Goal: Browse casually

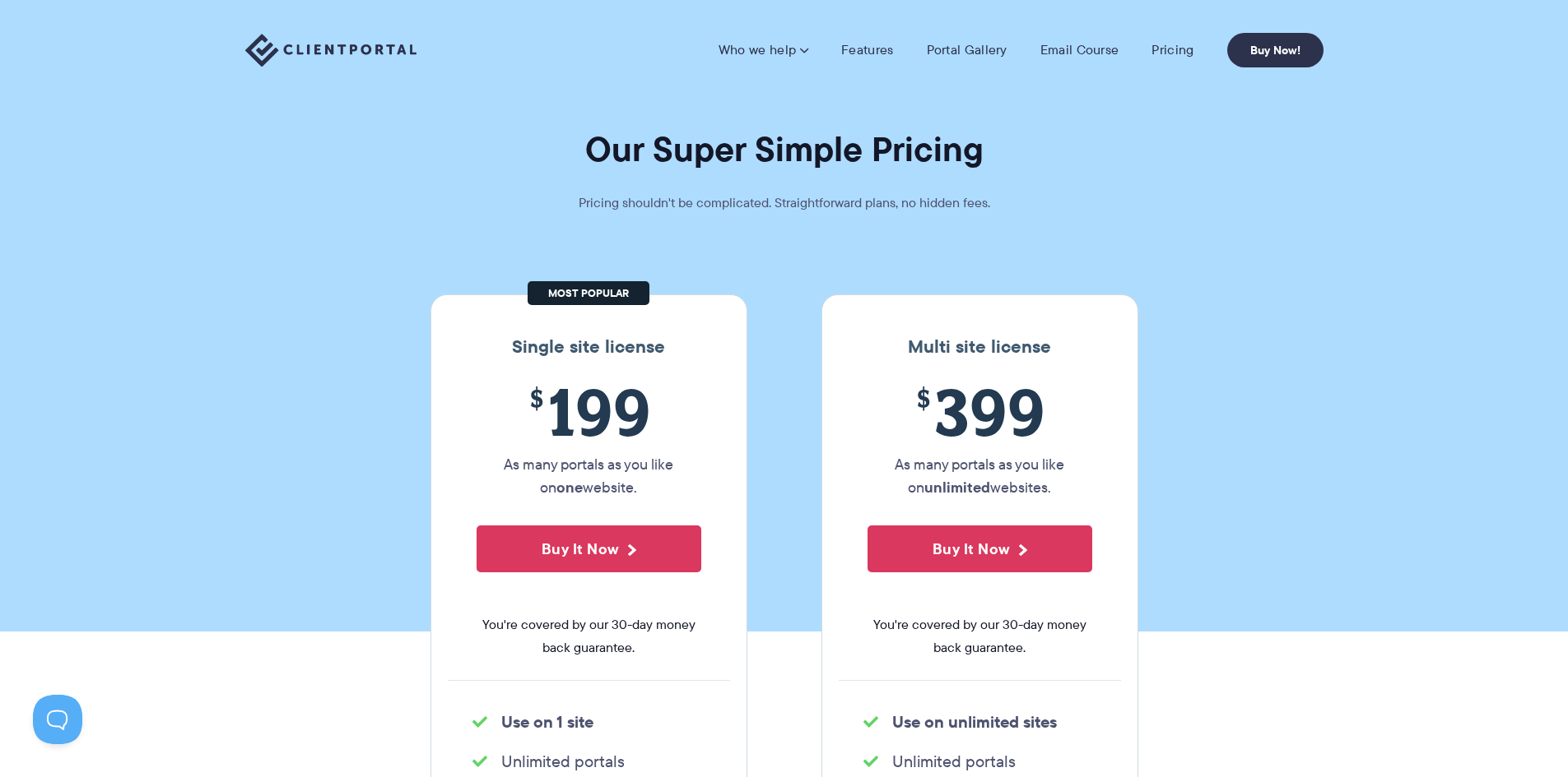
drag, startPoint x: 511, startPoint y: 463, endPoint x: 656, endPoint y: 497, distance: 148.9
click at [656, 497] on p "As many portals as you like on one website." at bounding box center [589, 477] width 225 height 46
click at [864, 51] on link "Features" at bounding box center [866, 50] width 52 height 16
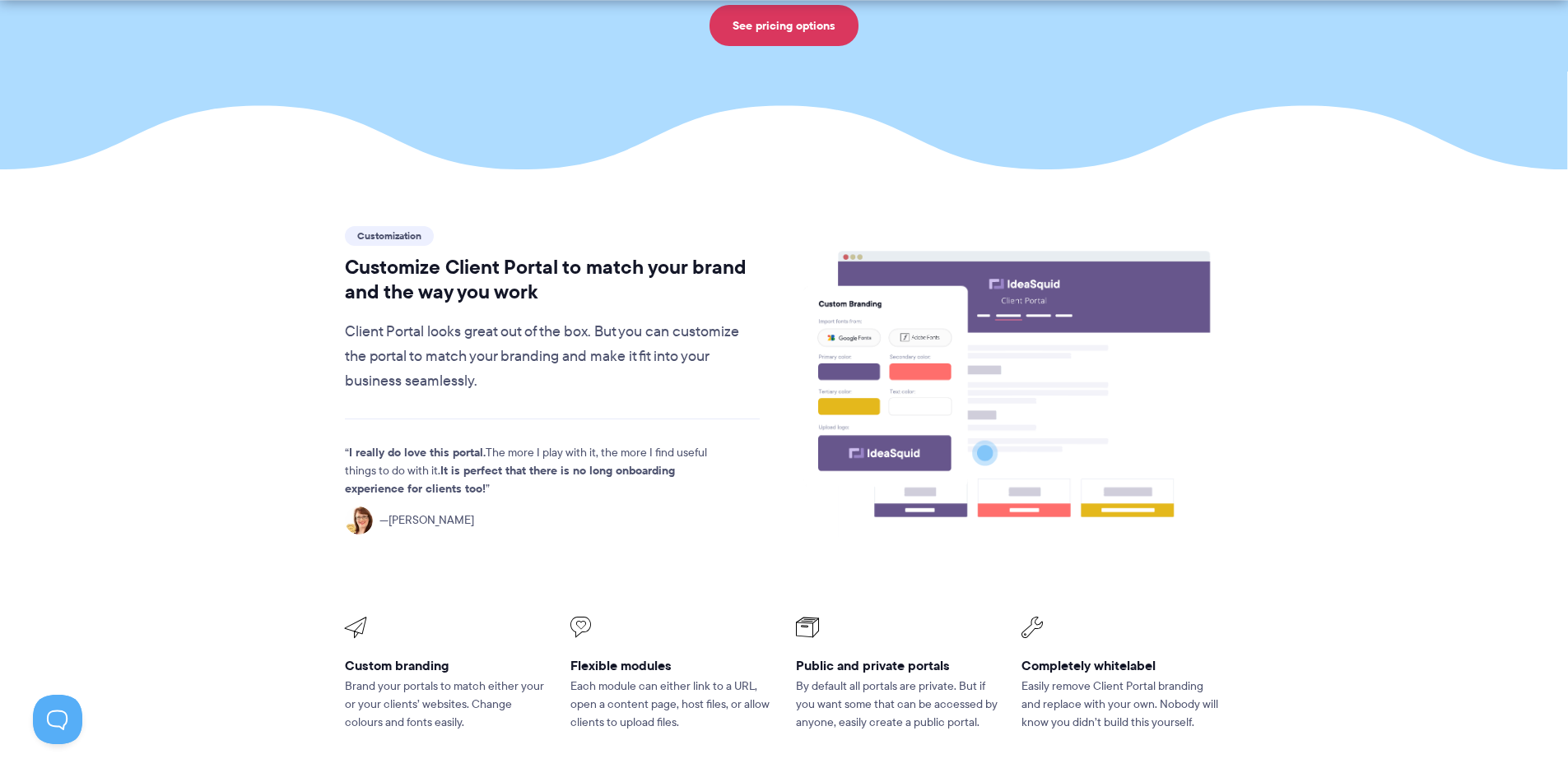
scroll to position [329, 0]
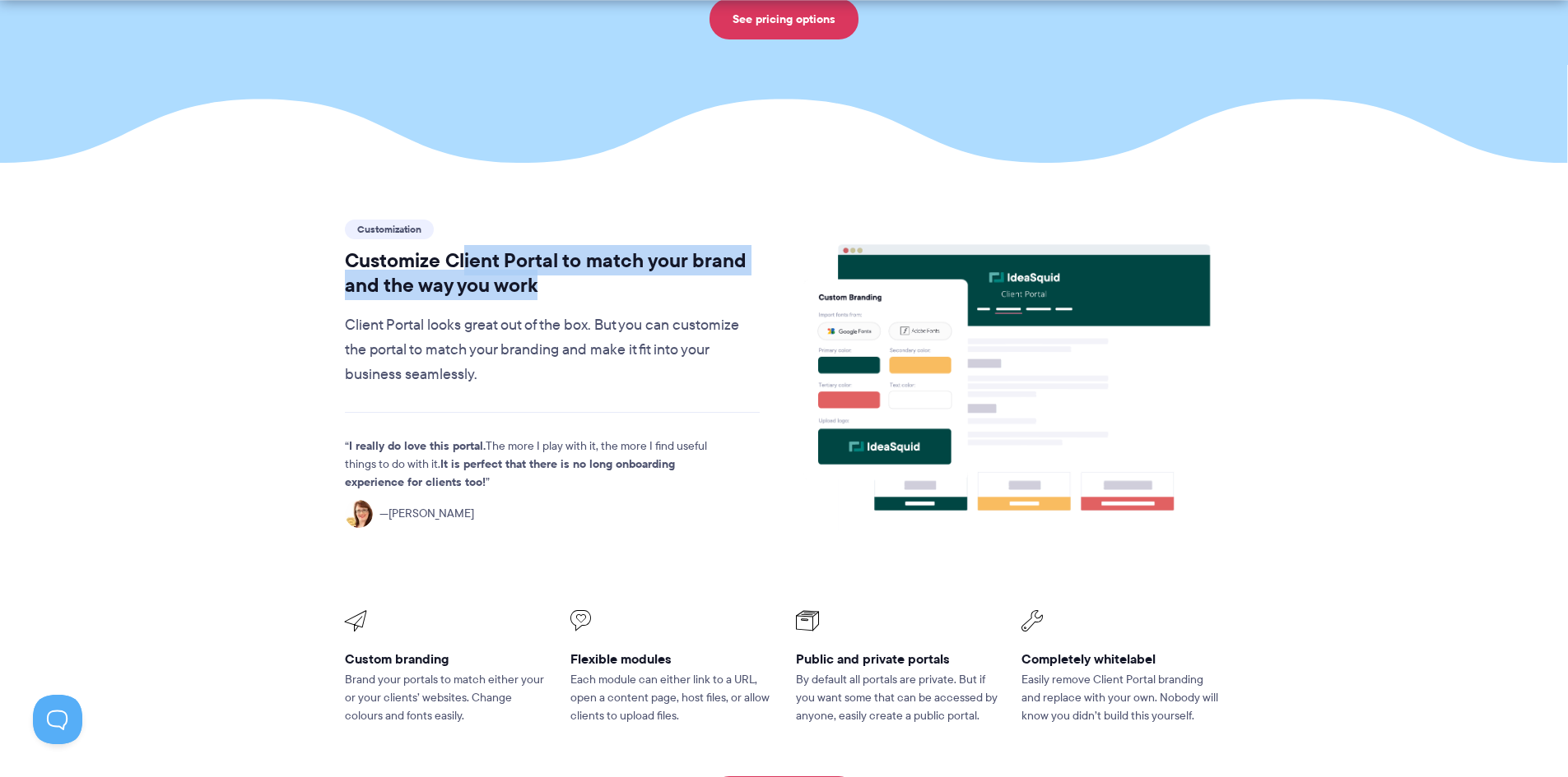
drag, startPoint x: 466, startPoint y: 221, endPoint x: 579, endPoint y: 251, distance: 116.9
click at [579, 251] on h2 "Customize Client Portal to match your brand and the way you work" at bounding box center [553, 273] width 415 height 49
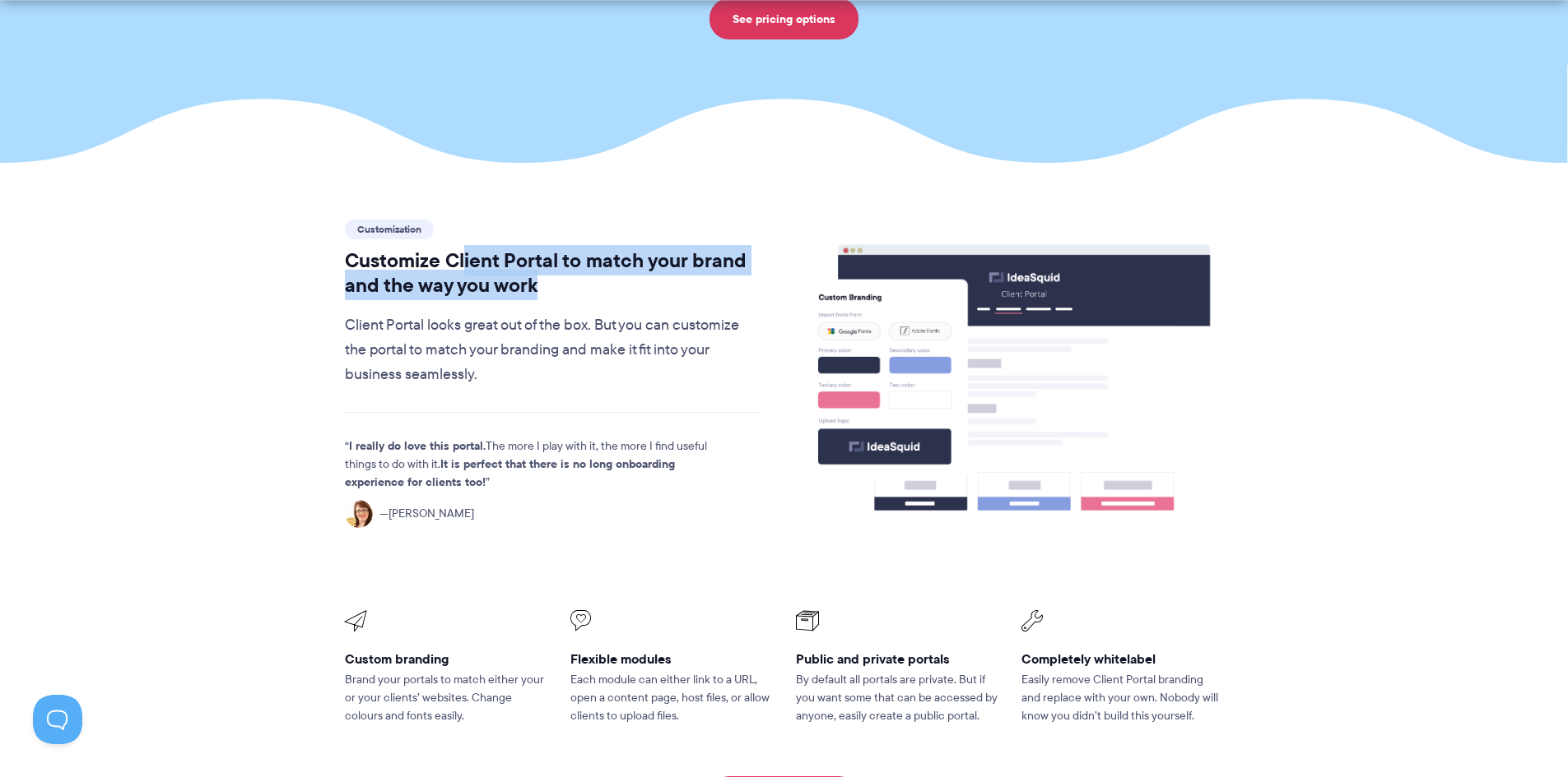
click at [579, 251] on h2 "Customize Client Portal to match your brand and the way you work" at bounding box center [553, 273] width 415 height 49
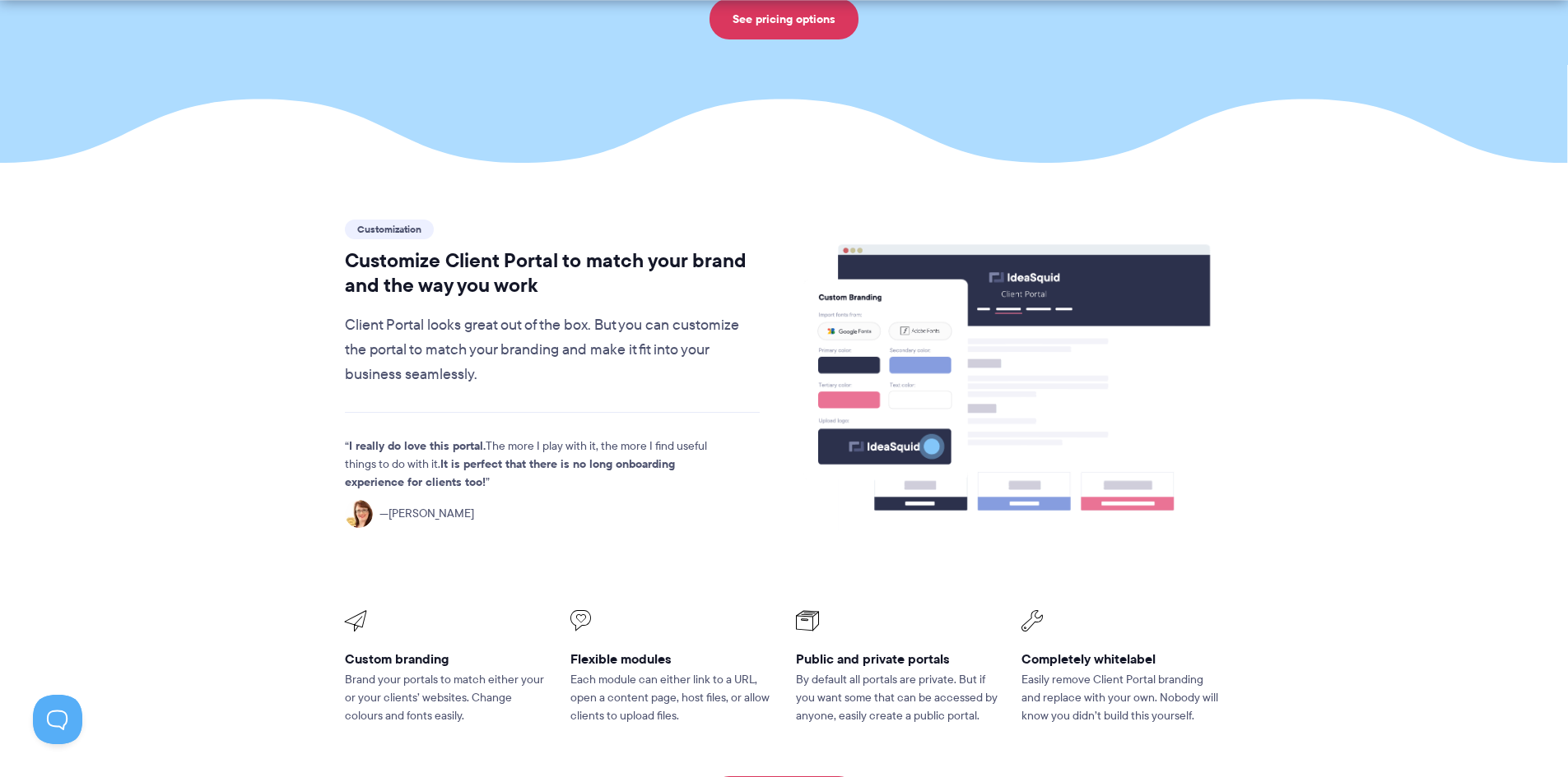
click at [1039, 316] on image at bounding box center [1023, 388] width 372 height 286
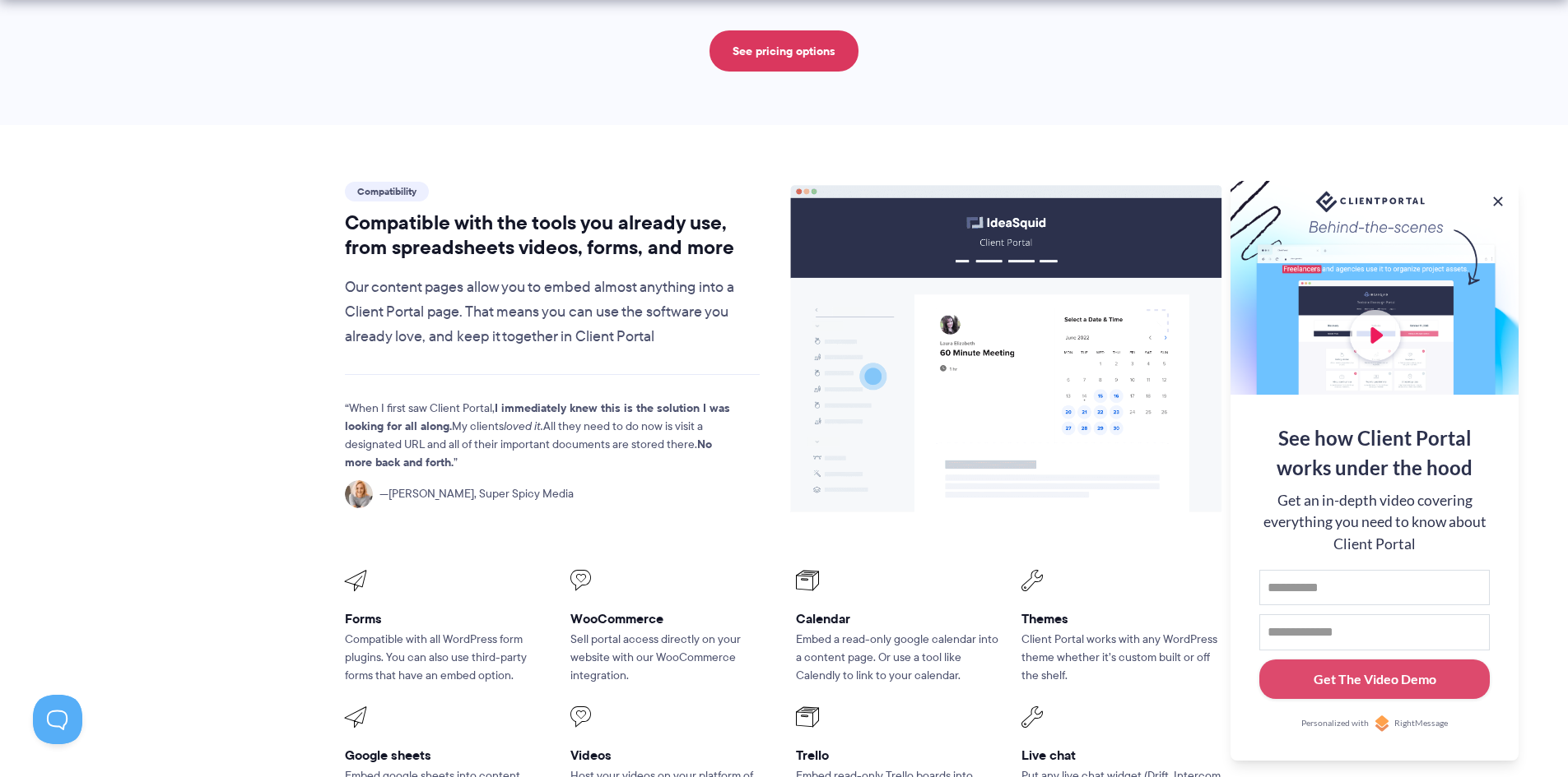
scroll to position [1810, 0]
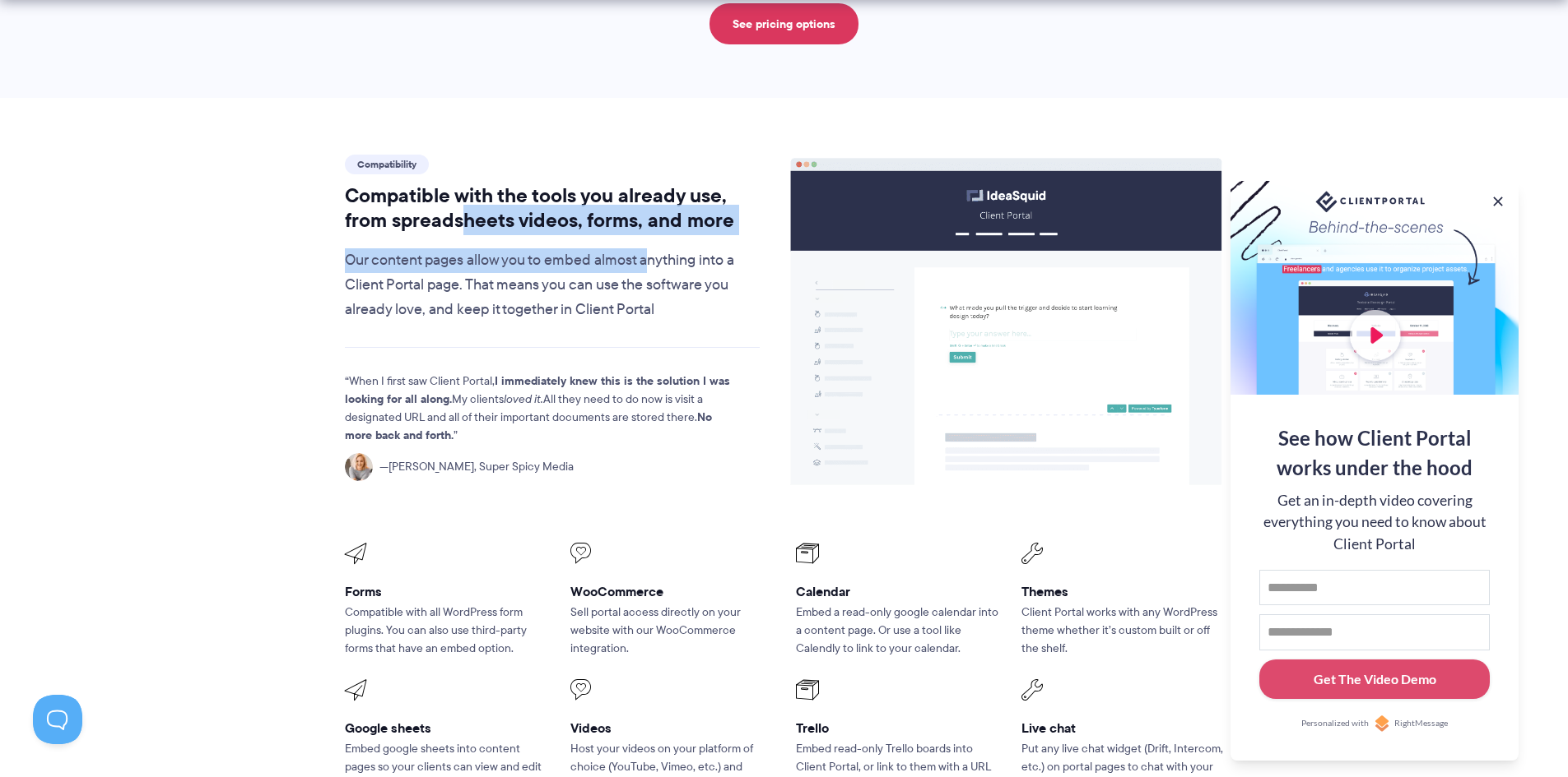
drag, startPoint x: 467, startPoint y: 176, endPoint x: 652, endPoint y: 205, distance: 187.3
click at [652, 205] on div "Compatibility Compatible with the tools you already use, from spreadsheets vide…" at bounding box center [553, 237] width 415 height 171
click at [652, 249] on p "Our content pages allow you to embed almost anything into a Client Portal page.…" at bounding box center [553, 285] width 415 height 74
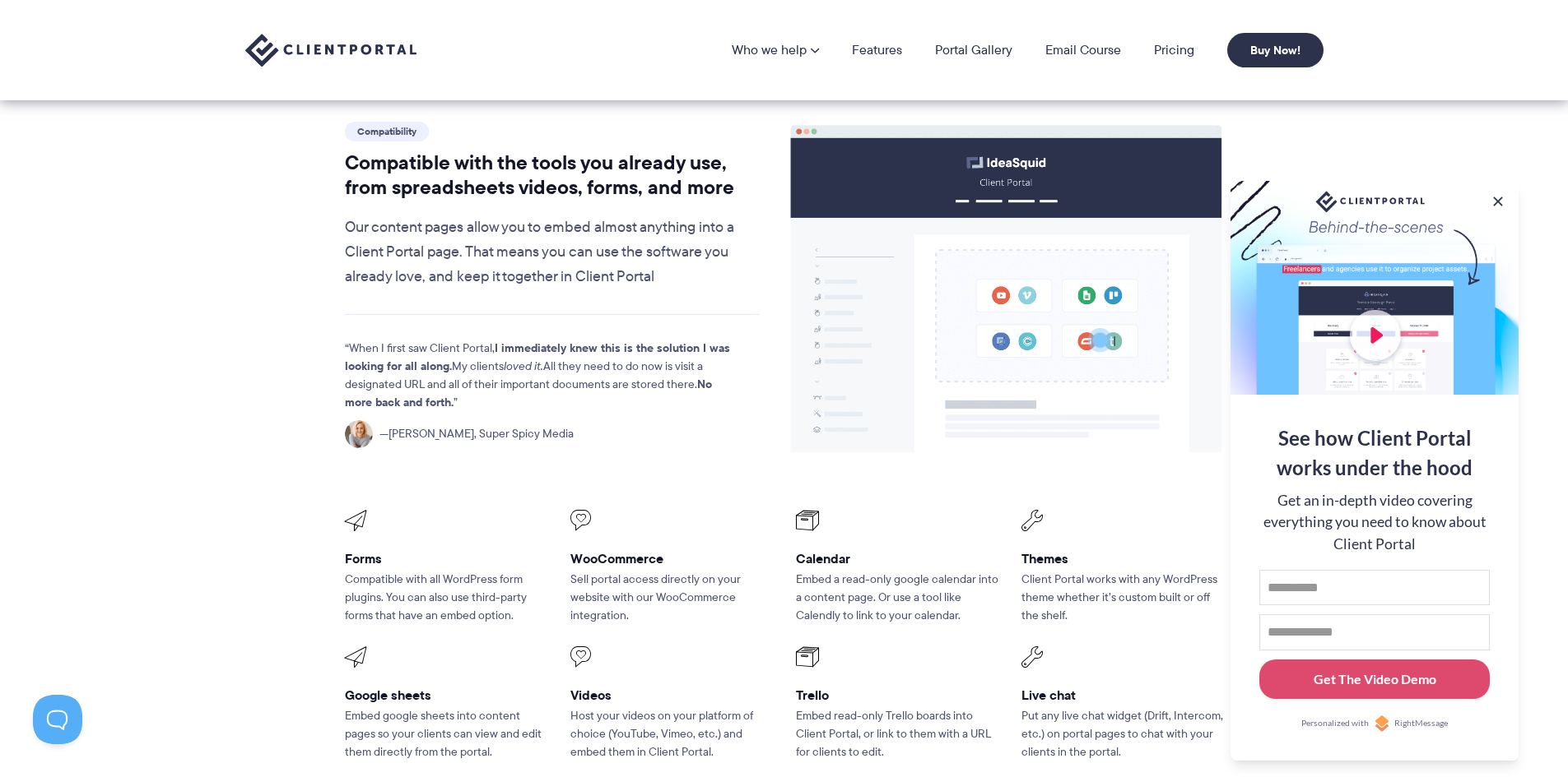
scroll to position [1596, 0]
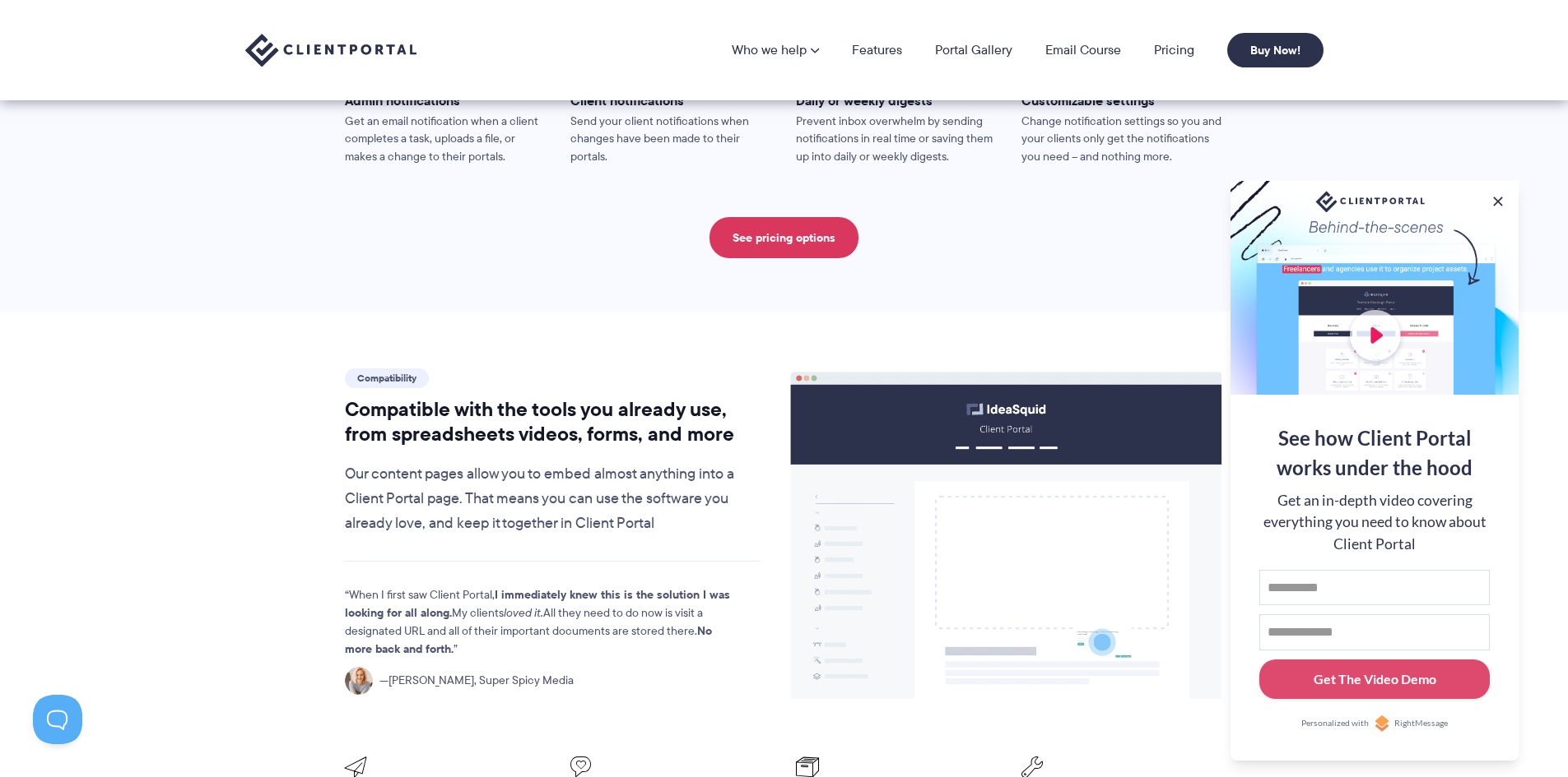
click at [990, 398] on image at bounding box center [1006, 536] width 431 height 328
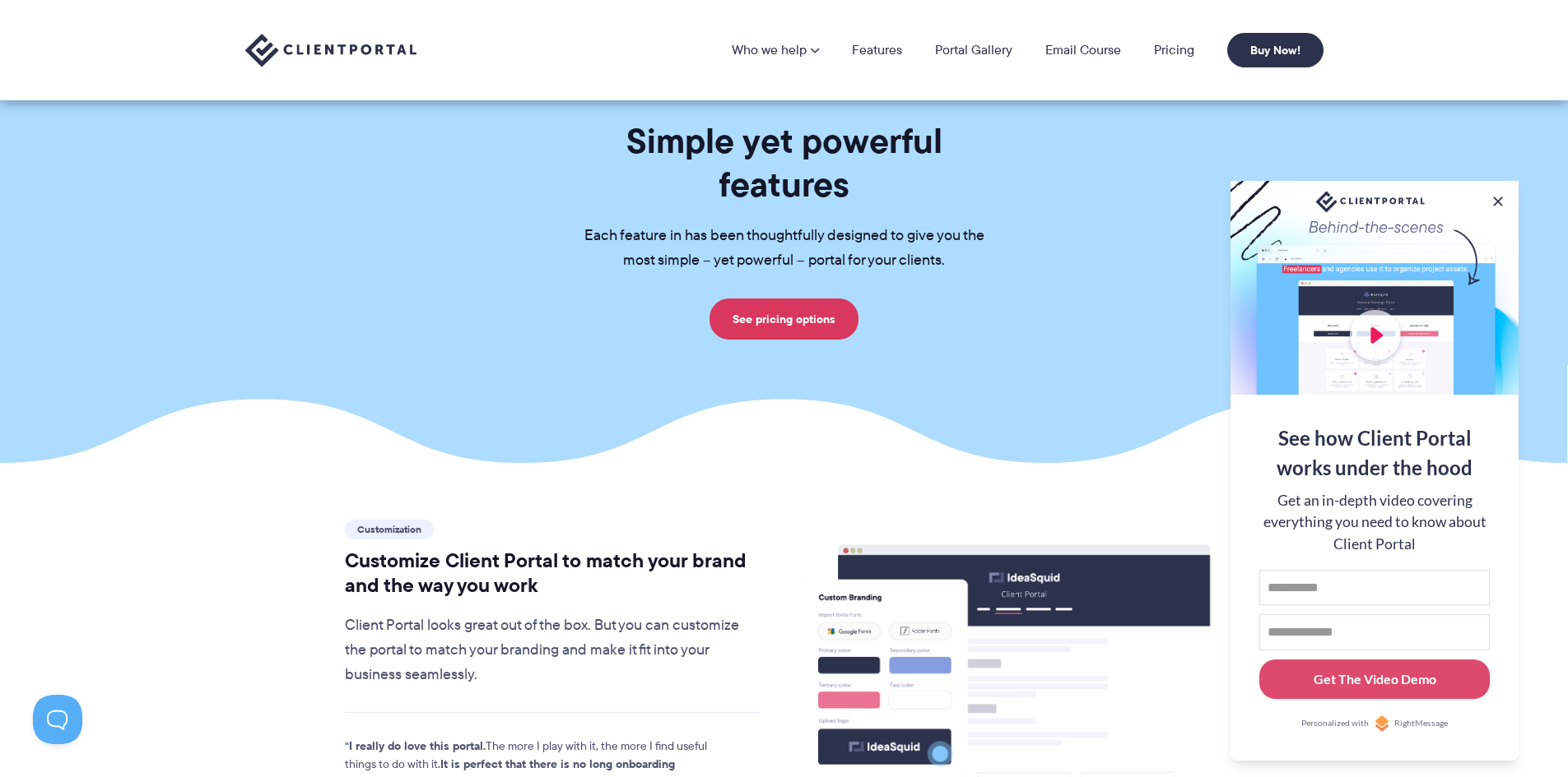
scroll to position [0, 0]
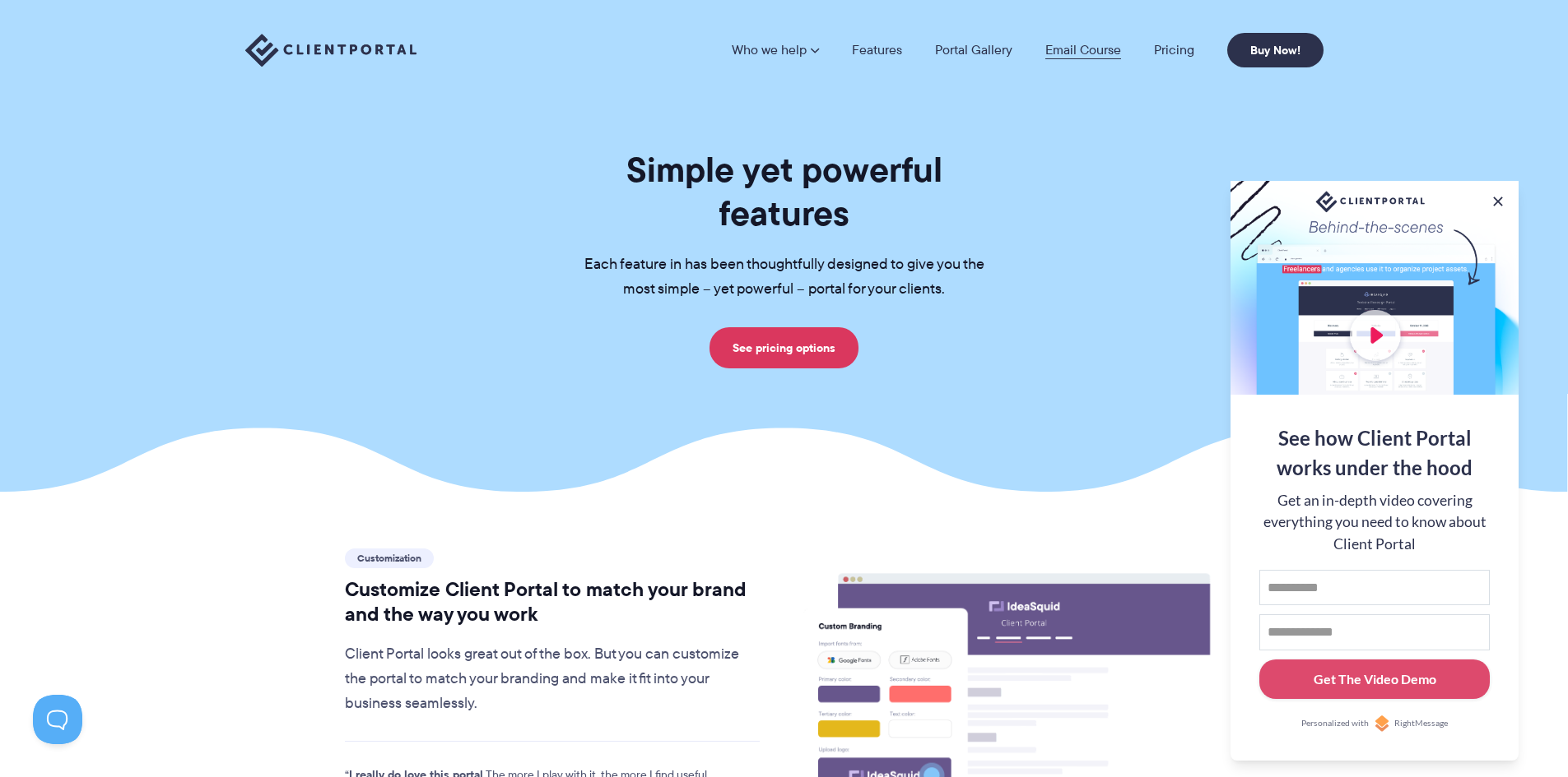
click at [1069, 51] on link "Email Course" at bounding box center [1082, 50] width 76 height 13
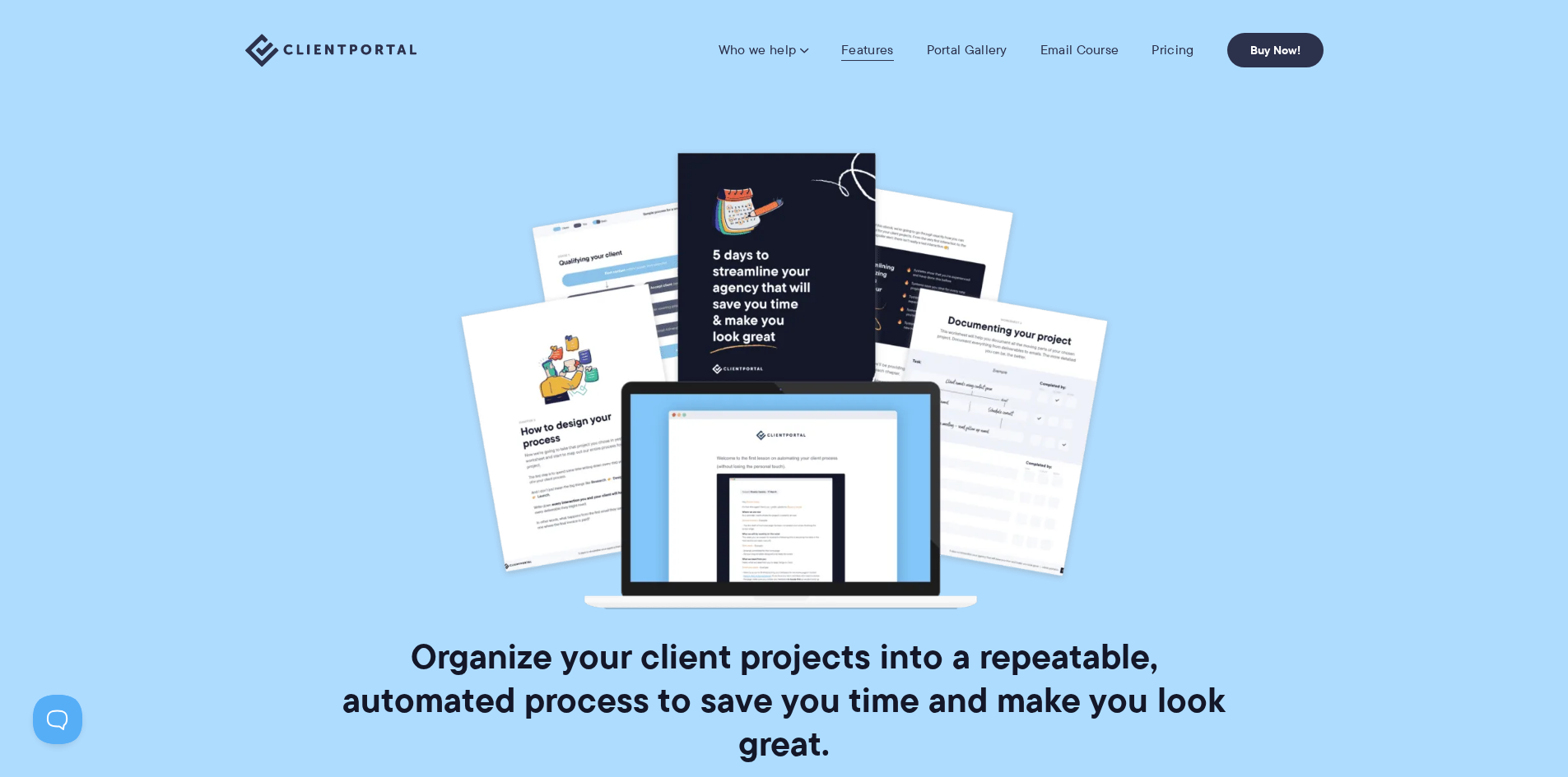
click at [859, 58] on link "Features" at bounding box center [866, 50] width 52 height 16
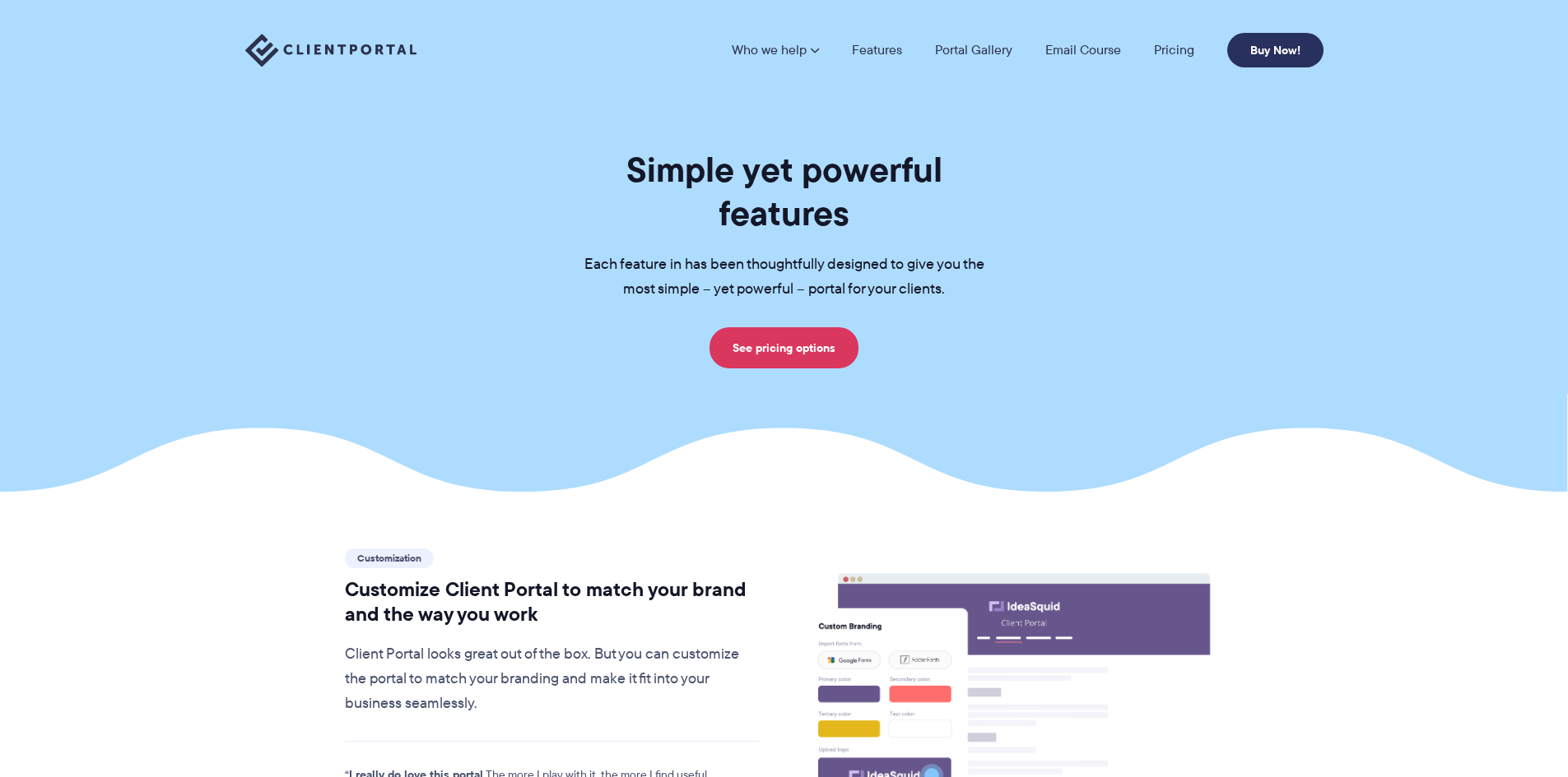
click at [1280, 59] on link "Buy Now!" at bounding box center [1275, 50] width 96 height 35
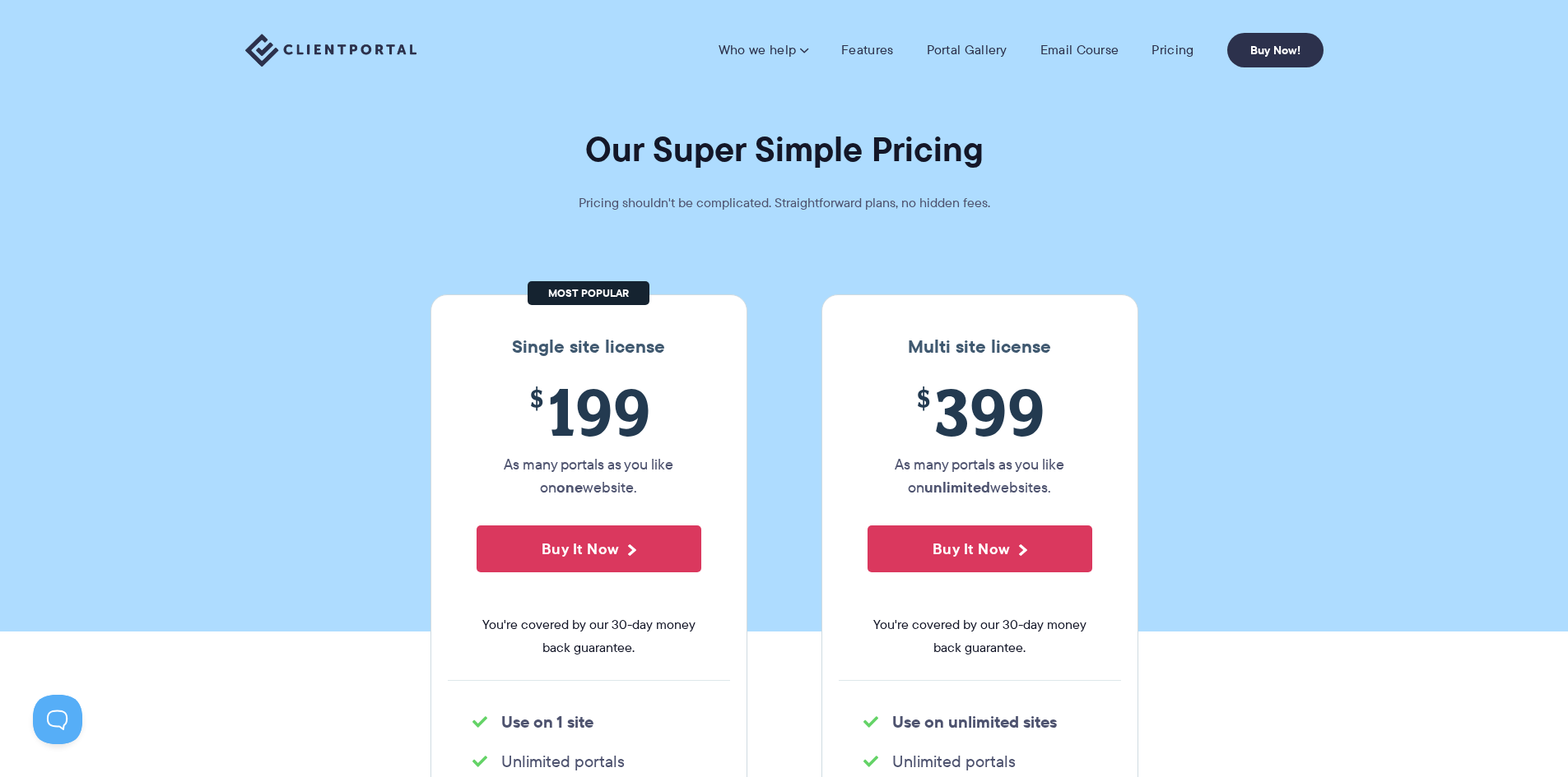
click at [304, 48] on img at bounding box center [331, 51] width 171 height 34
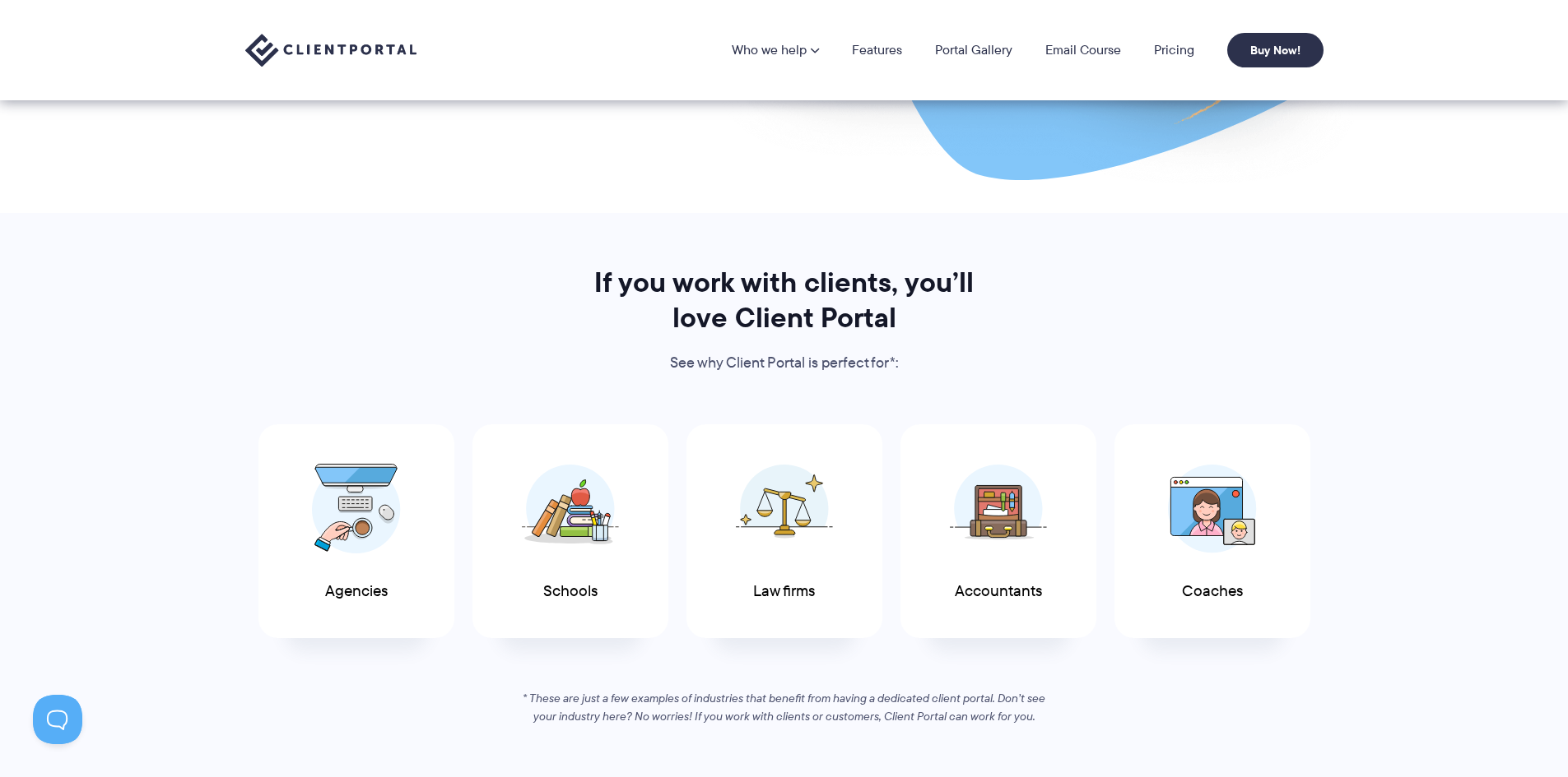
scroll to position [576, 0]
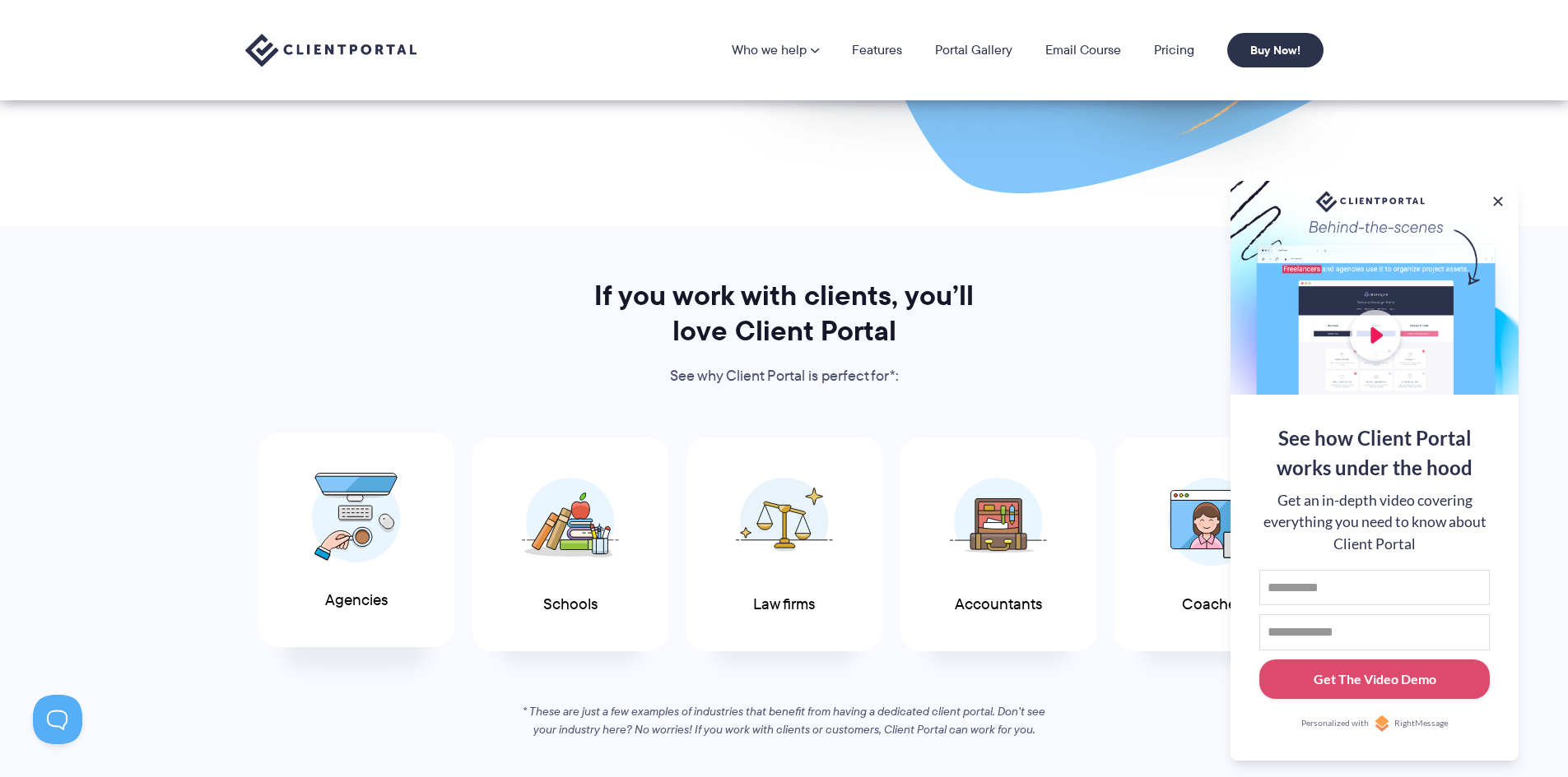
click at [359, 527] on img at bounding box center [357, 519] width 89 height 91
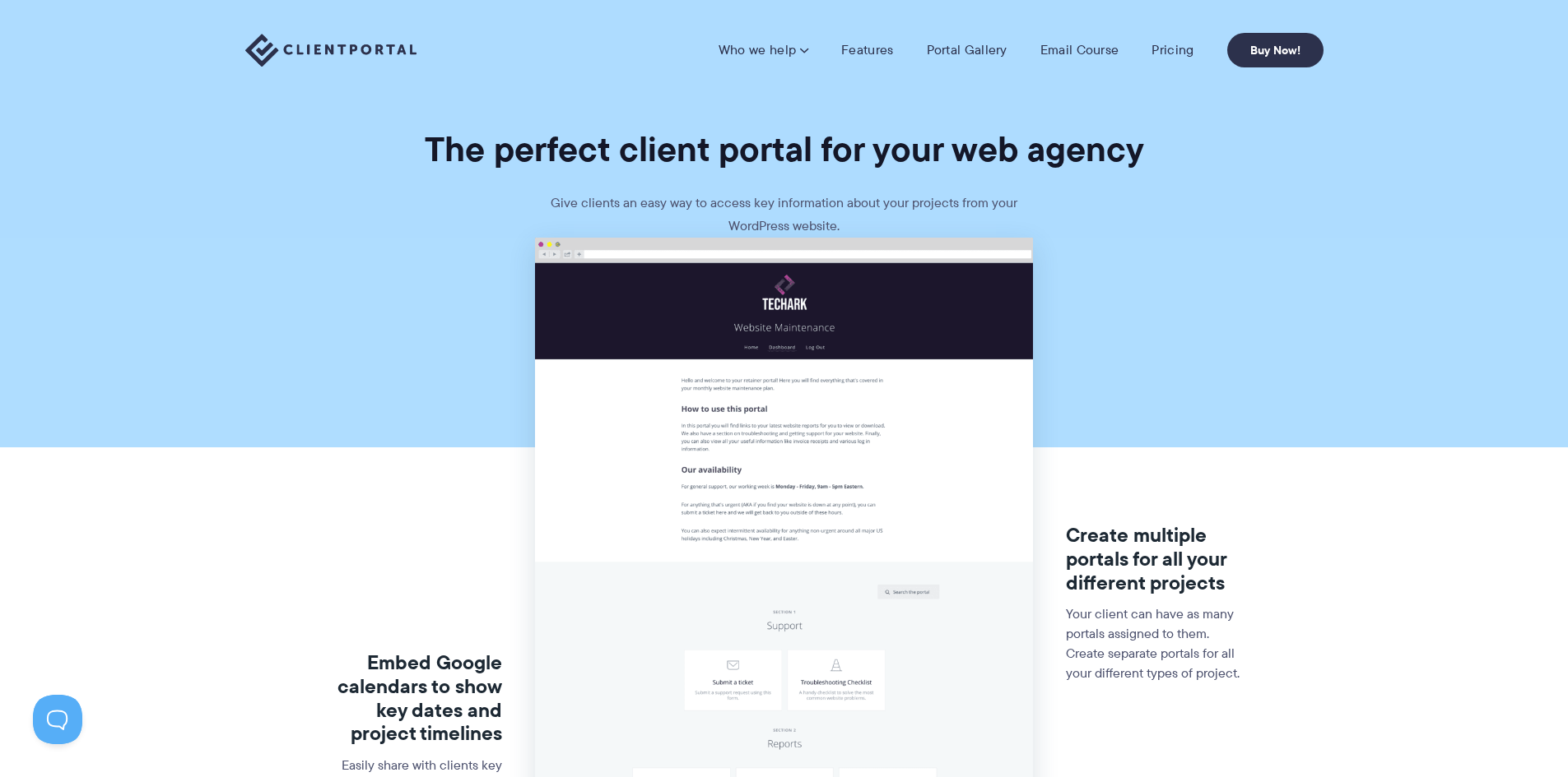
click at [374, 41] on img at bounding box center [331, 51] width 171 height 34
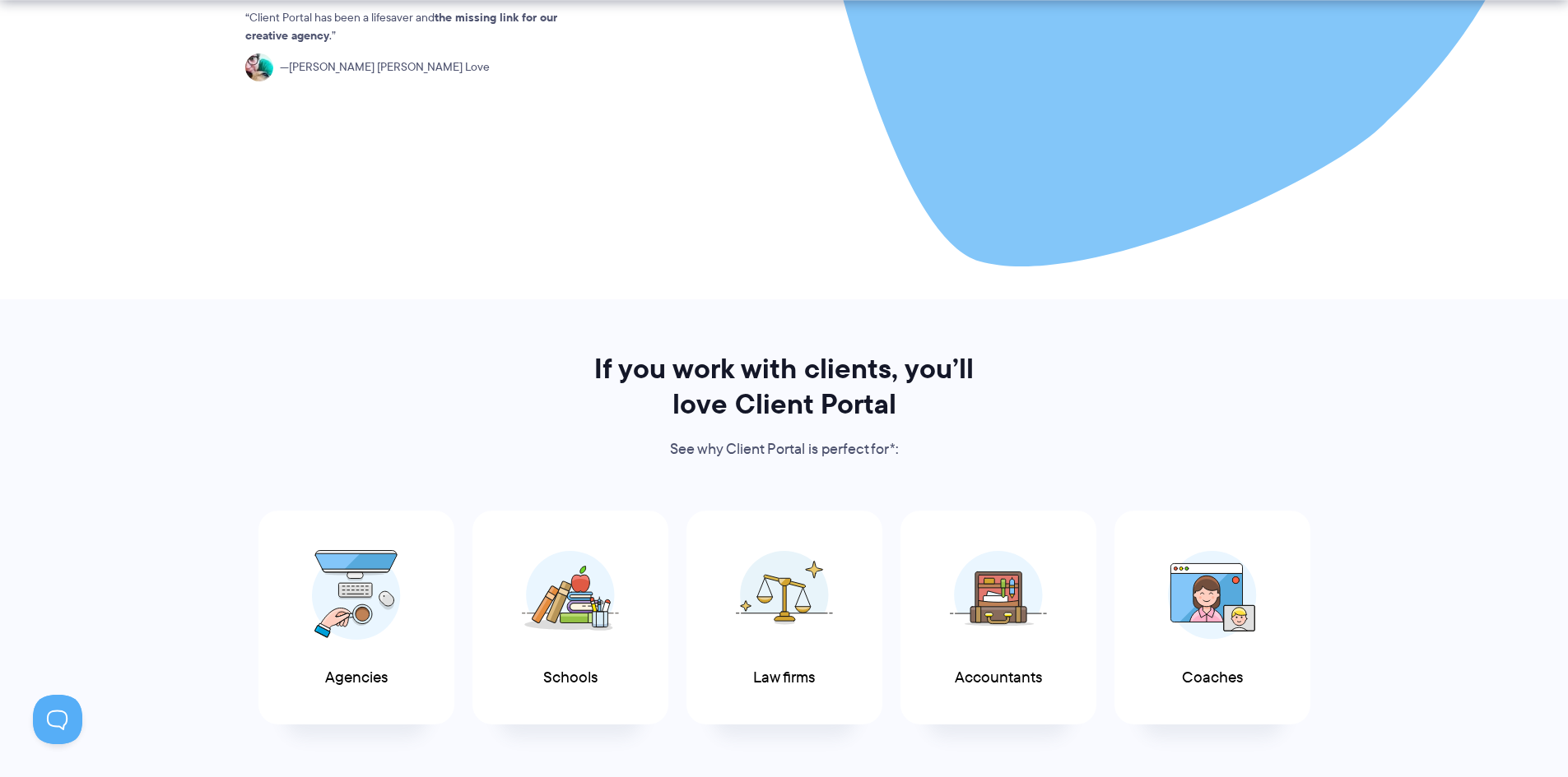
scroll to position [658, 0]
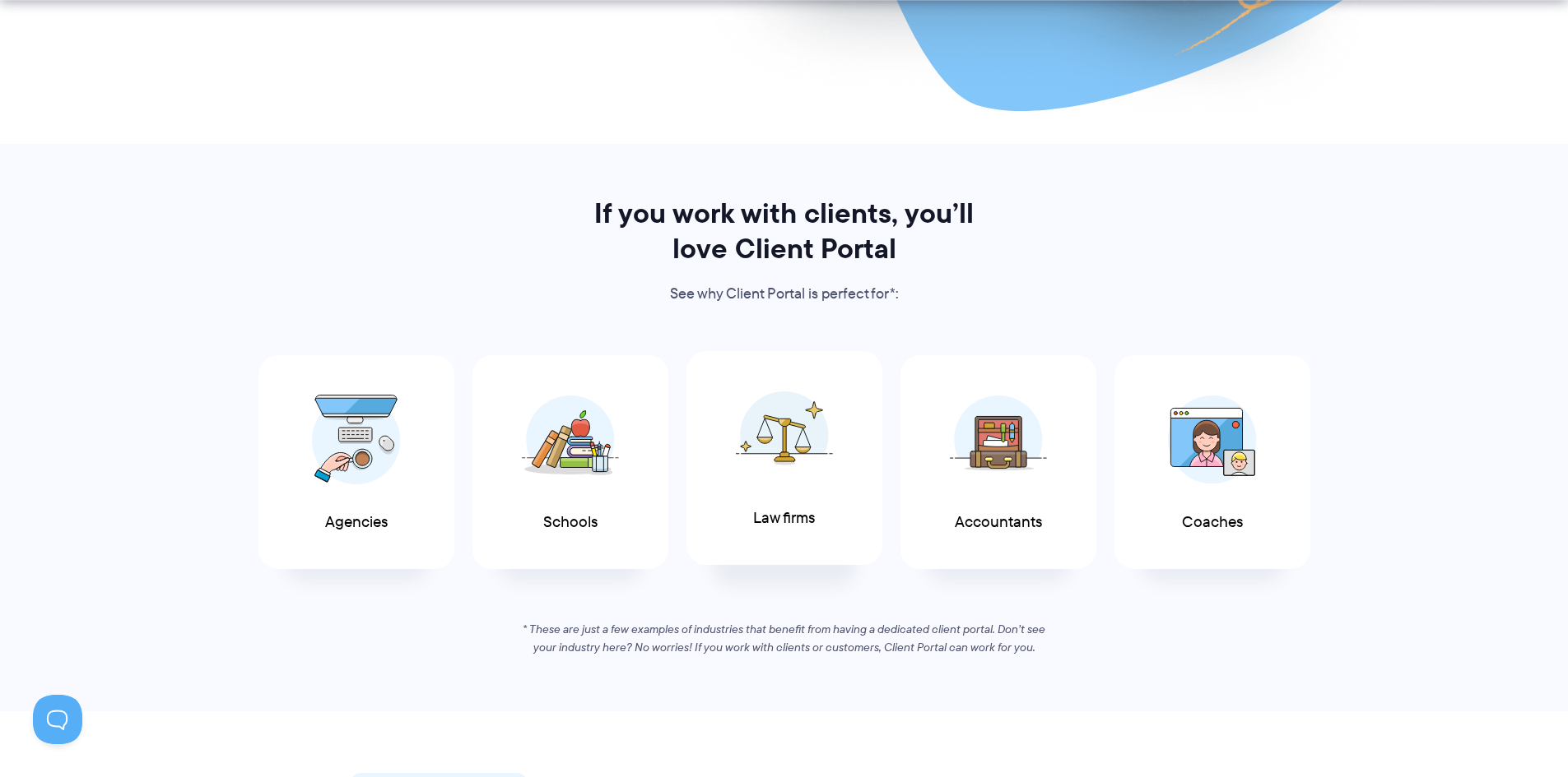
click at [768, 438] on img at bounding box center [784, 435] width 97 height 90
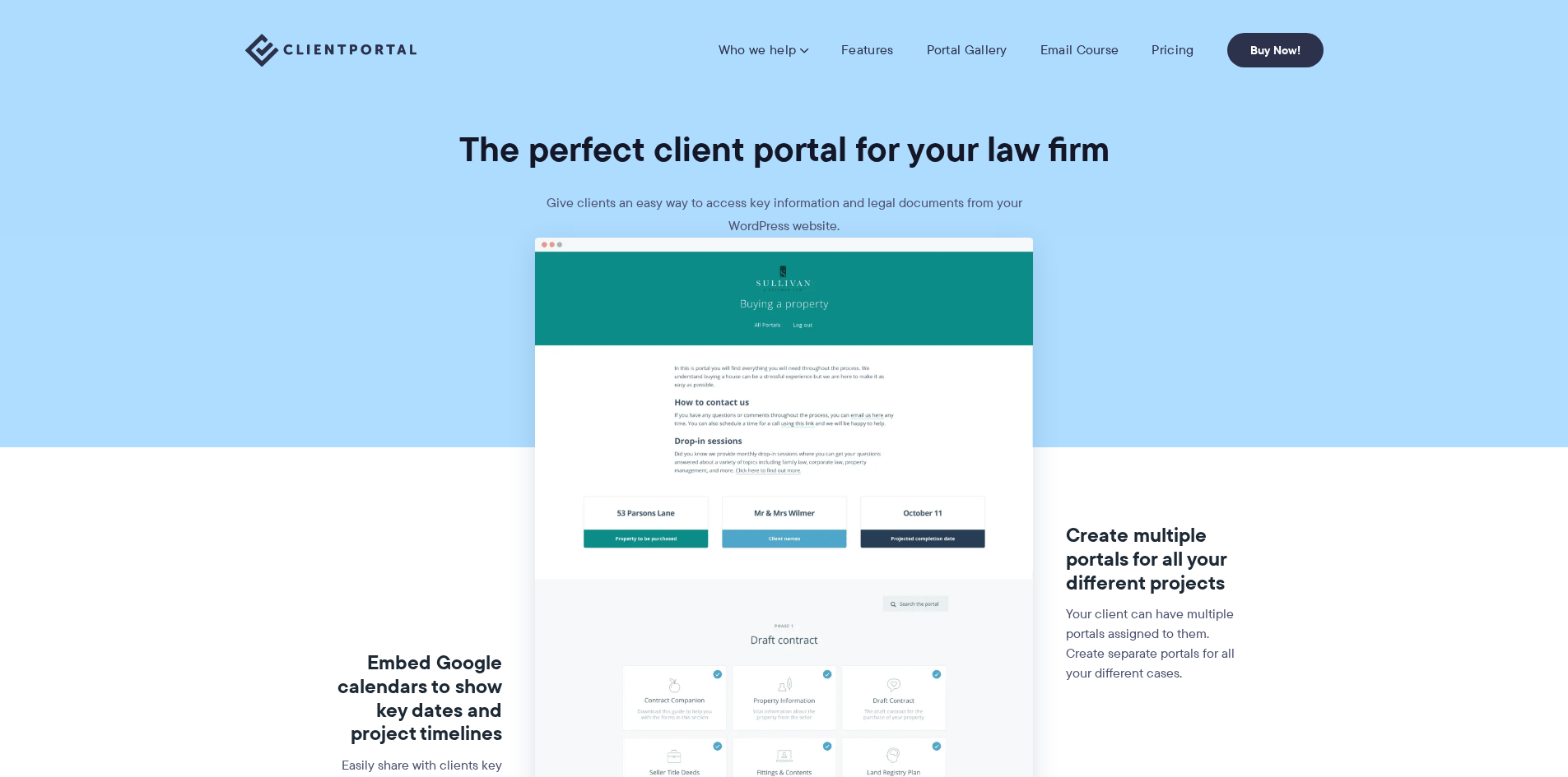
click at [773, 415] on img at bounding box center [784, 723] width 498 height 969
drag, startPoint x: 306, startPoint y: 57, endPoint x: 340, endPoint y: 43, distance: 36.8
click at [305, 57] on img at bounding box center [331, 51] width 171 height 34
